Goal: Transaction & Acquisition: Purchase product/service

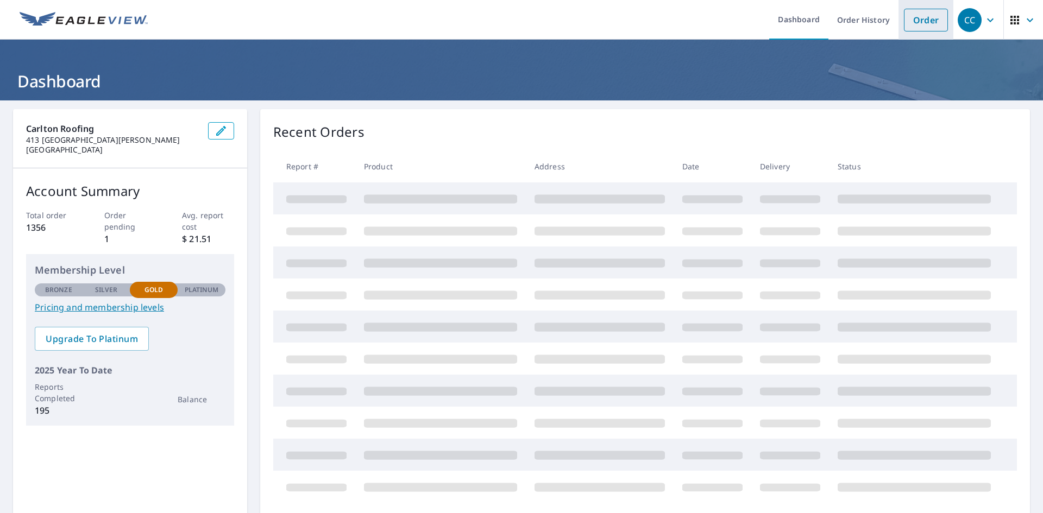
click at [904, 20] on link "Order" at bounding box center [926, 20] width 44 height 23
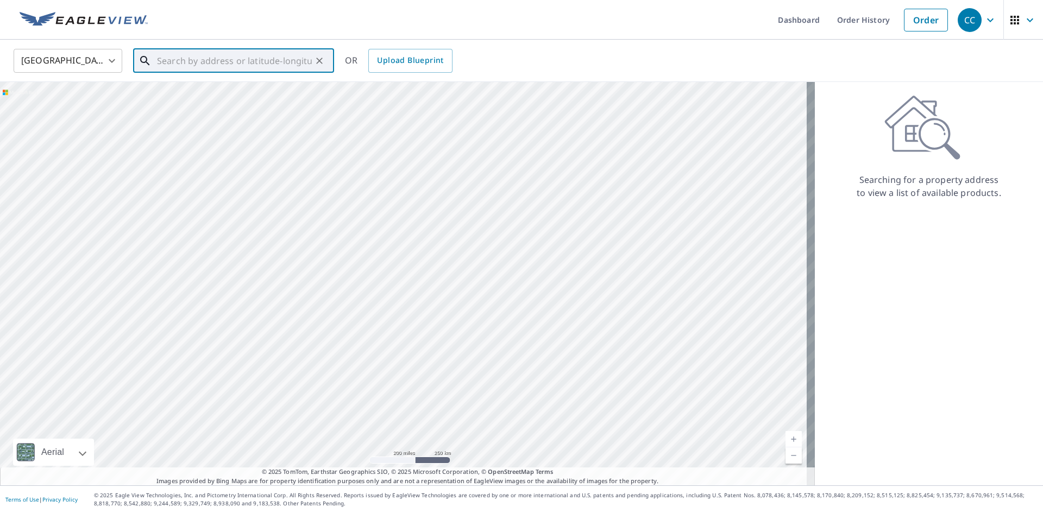
click at [201, 58] on input "text" at bounding box center [234, 61] width 155 height 30
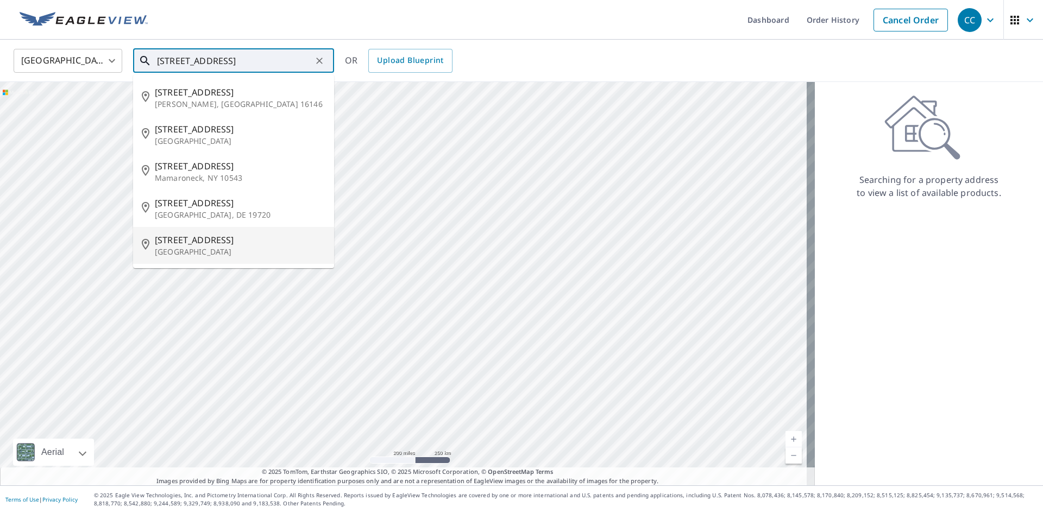
click at [156, 245] on span "[STREET_ADDRESS]" at bounding box center [240, 240] width 171 height 13
type input "[STREET_ADDRESS]"
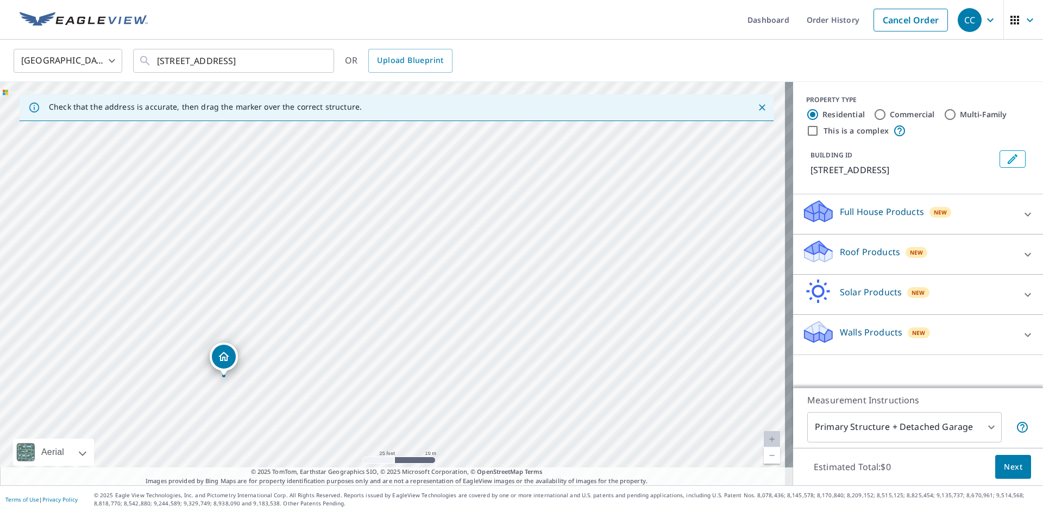
drag, startPoint x: 173, startPoint y: 293, endPoint x: 387, endPoint y: 320, distance: 215.2
click at [387, 320] on div "[STREET_ADDRESS]" at bounding box center [396, 284] width 793 height 404
click at [872, 247] on p "Roof Products" at bounding box center [870, 252] width 60 height 13
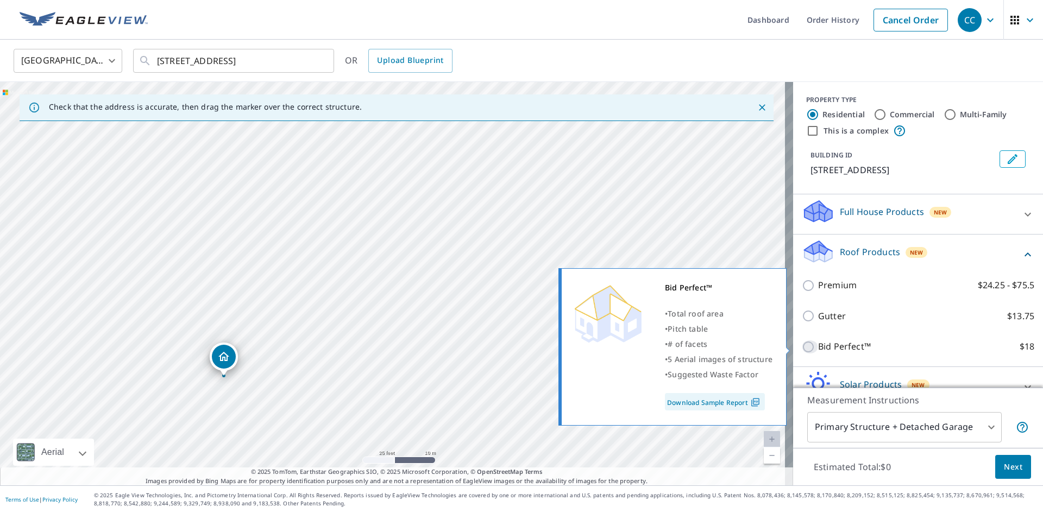
click at [802, 346] on input "Bid Perfect™ $18" at bounding box center [810, 347] width 16 height 13
checkbox input "true"
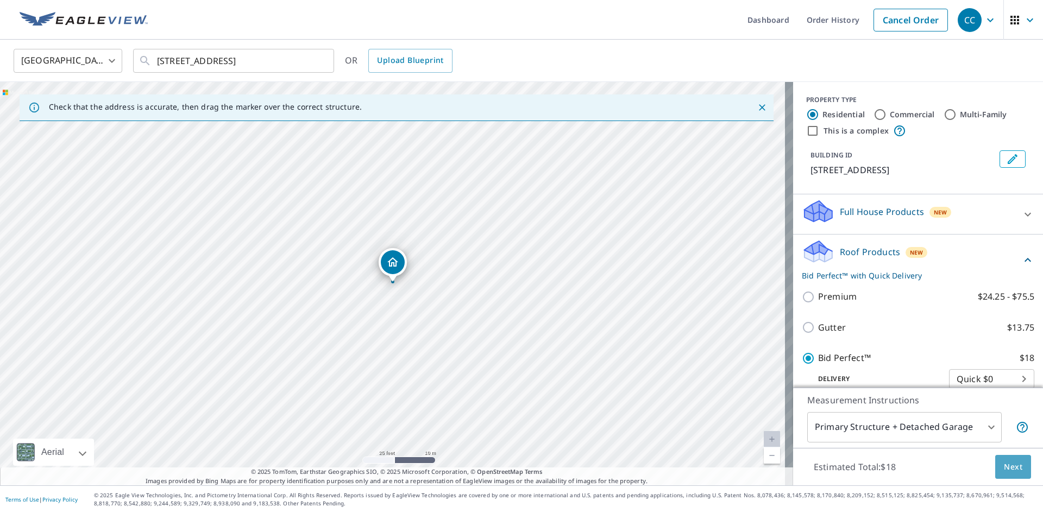
click at [1008, 471] on span "Next" at bounding box center [1013, 468] width 18 height 14
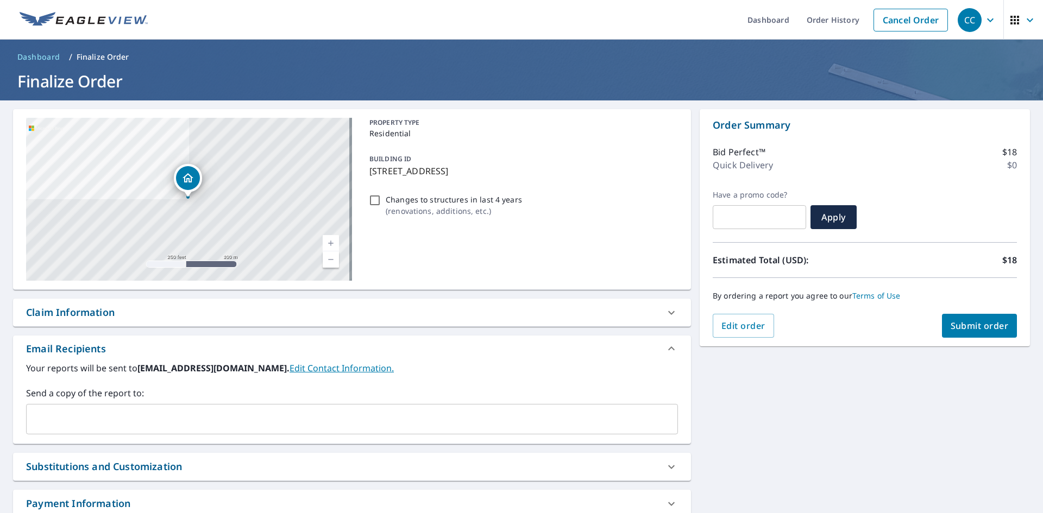
click at [371, 201] on input "Changes to structures in last 4 years ( renovations, additions, etc. )" at bounding box center [374, 200] width 13 height 13
checkbox input "true"
click at [970, 327] on span "Submit order" at bounding box center [980, 326] width 58 height 12
